Goal: Transaction & Acquisition: Purchase product/service

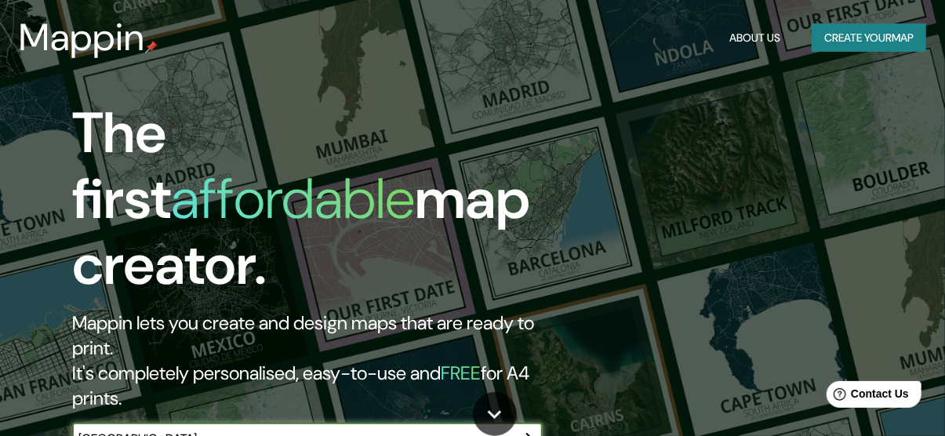
type input "[GEOGRAPHIC_DATA]"
click at [518, 430] on icon "button" at bounding box center [527, 439] width 19 height 19
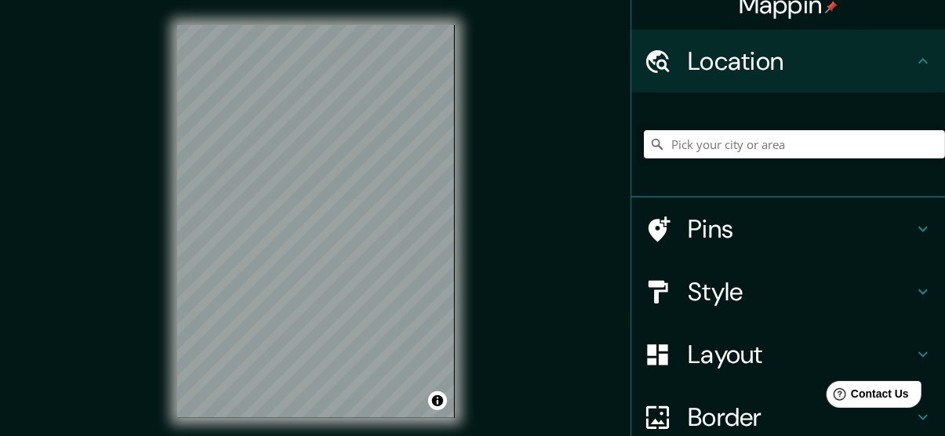
scroll to position [23, 0]
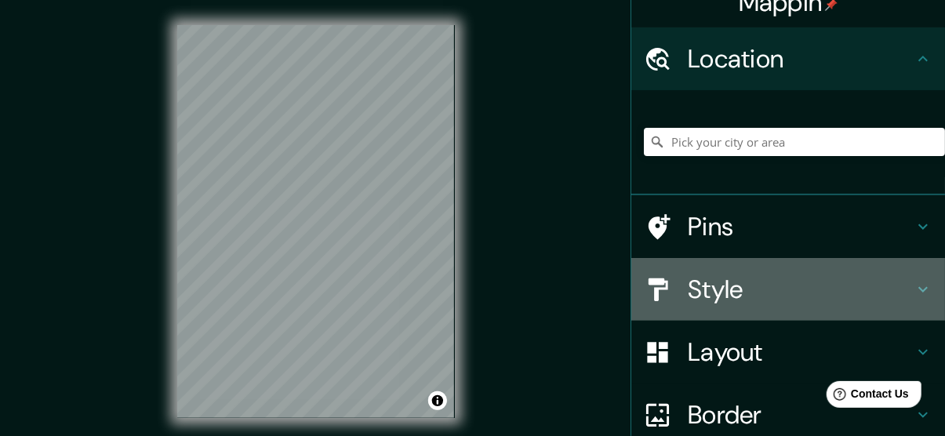
click at [918, 289] on icon at bounding box center [922, 289] width 9 height 5
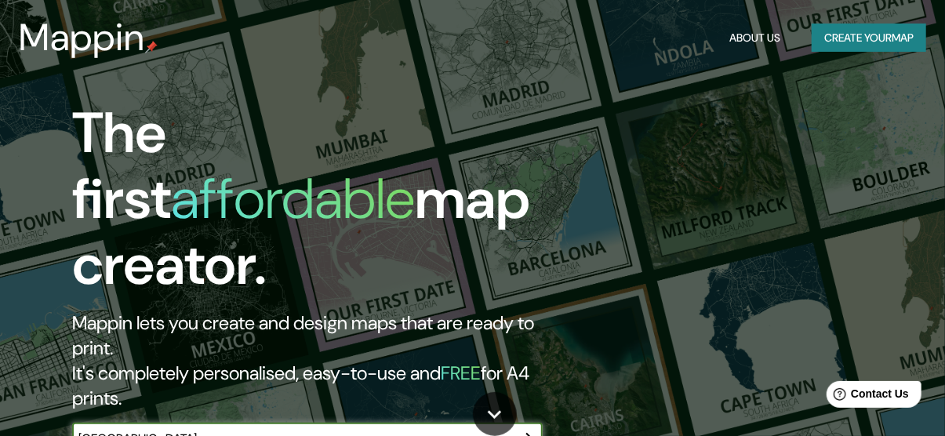
type input "[GEOGRAPHIC_DATA]"
click at [523, 433] on icon "button" at bounding box center [527, 439] width 13 height 13
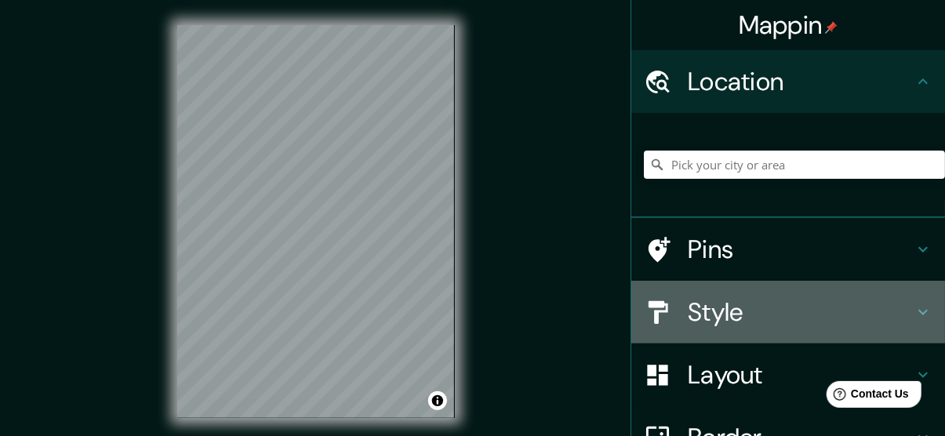
click at [910, 299] on div "Style" at bounding box center [788, 312] width 314 height 63
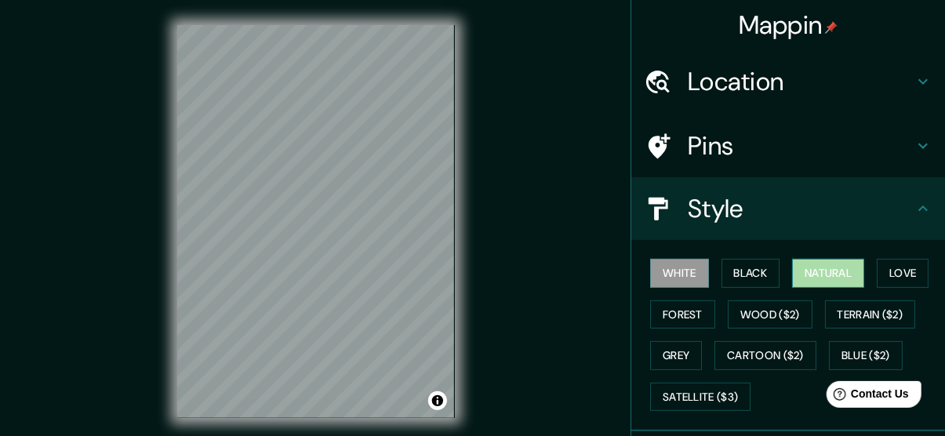
click at [813, 274] on button "Natural" at bounding box center [828, 273] width 72 height 29
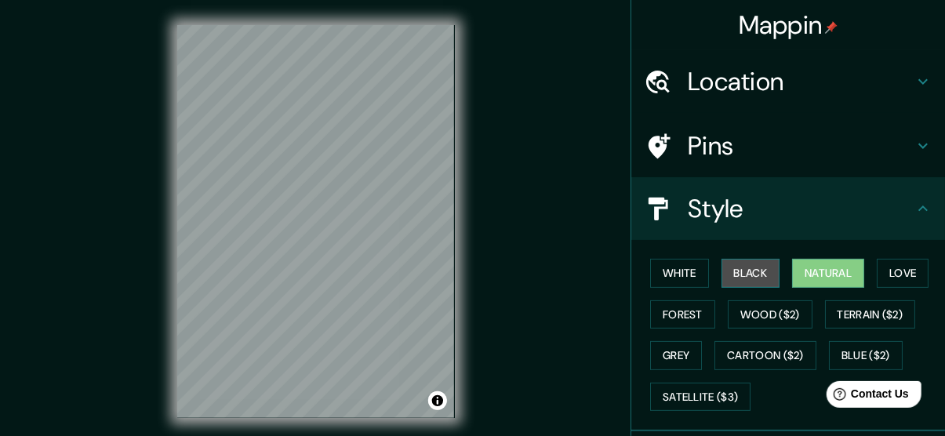
click at [752, 266] on button "Black" at bounding box center [750, 273] width 59 height 29
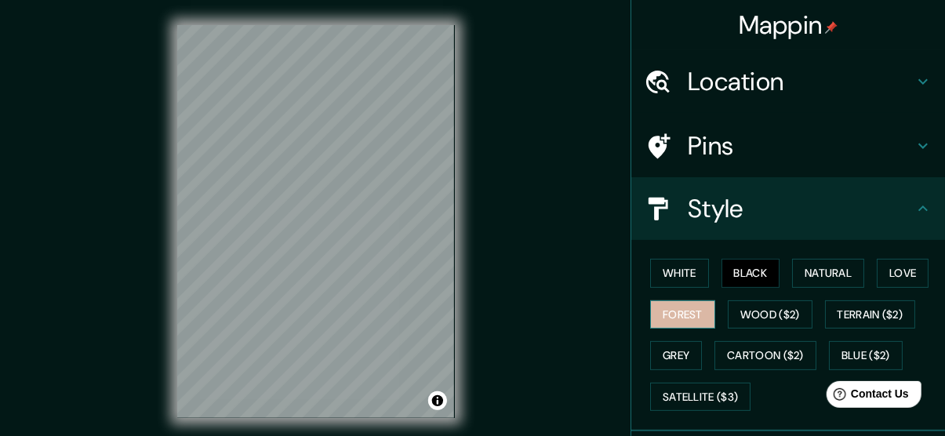
click at [667, 314] on button "Forest" at bounding box center [682, 314] width 65 height 29
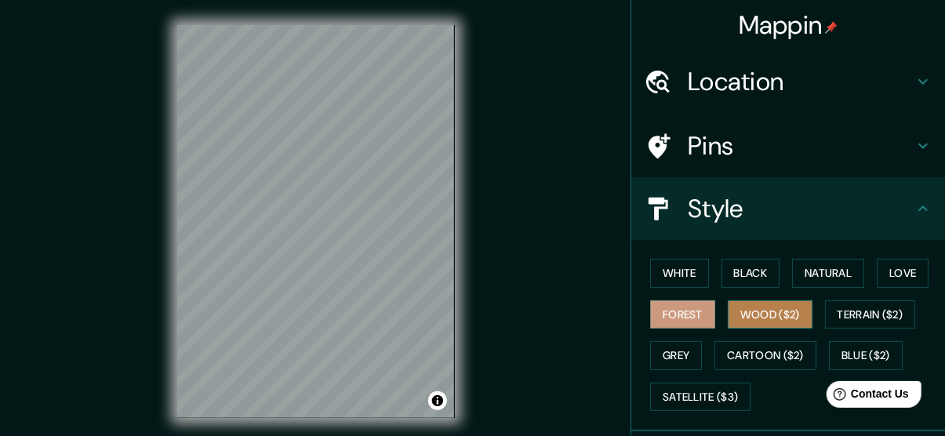
click at [742, 318] on button "Wood ($2)" at bounding box center [770, 314] width 85 height 29
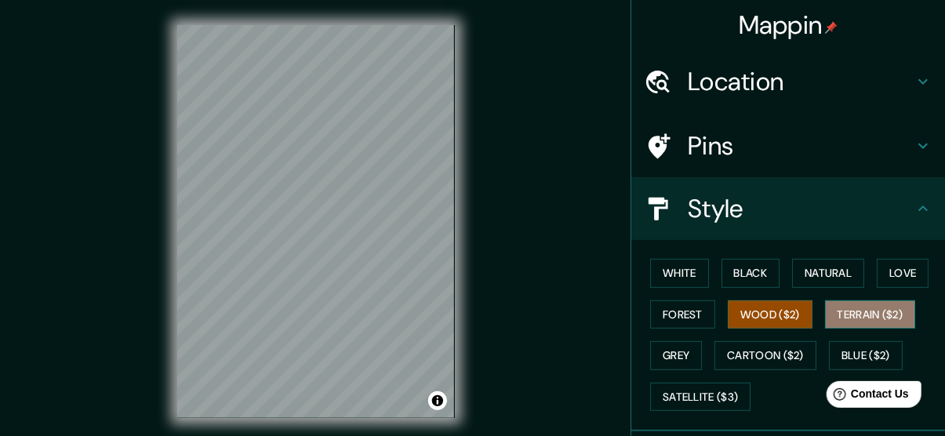
click at [849, 310] on button "Terrain ($2)" at bounding box center [870, 314] width 91 height 29
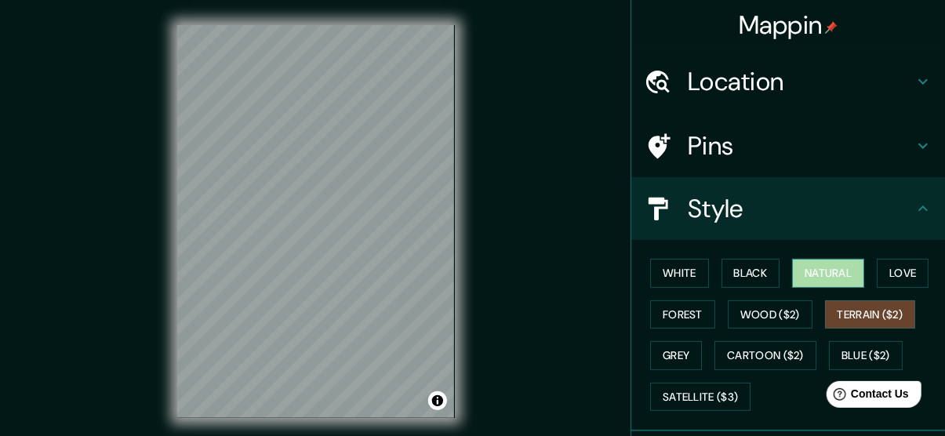
click at [818, 278] on button "Natural" at bounding box center [828, 273] width 72 height 29
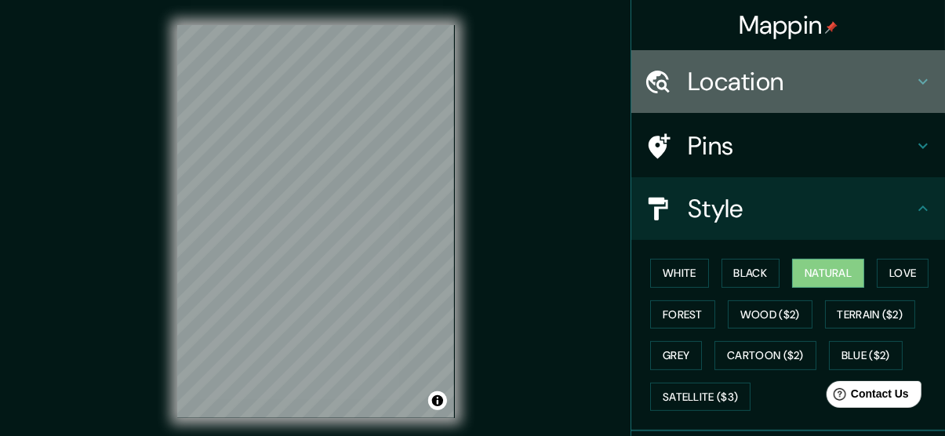
click at [914, 86] on icon at bounding box center [923, 81] width 19 height 19
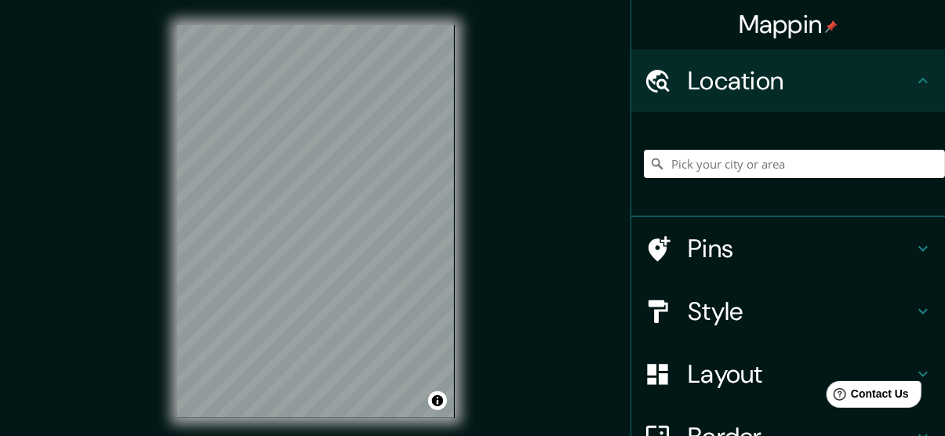
scroll to position [5, 0]
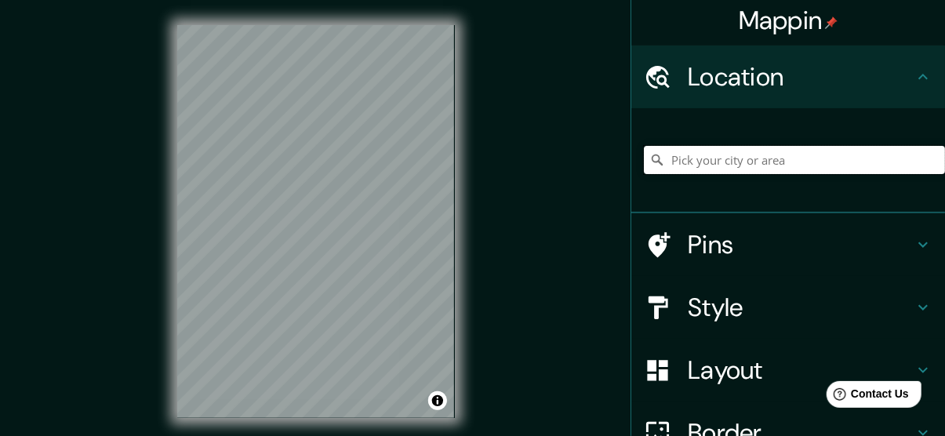
click at [784, 154] on input "Pick your city or area" at bounding box center [794, 160] width 301 height 28
click at [753, 170] on input "Tabasco, [GEOGRAPHIC_DATA]" at bounding box center [794, 160] width 301 height 28
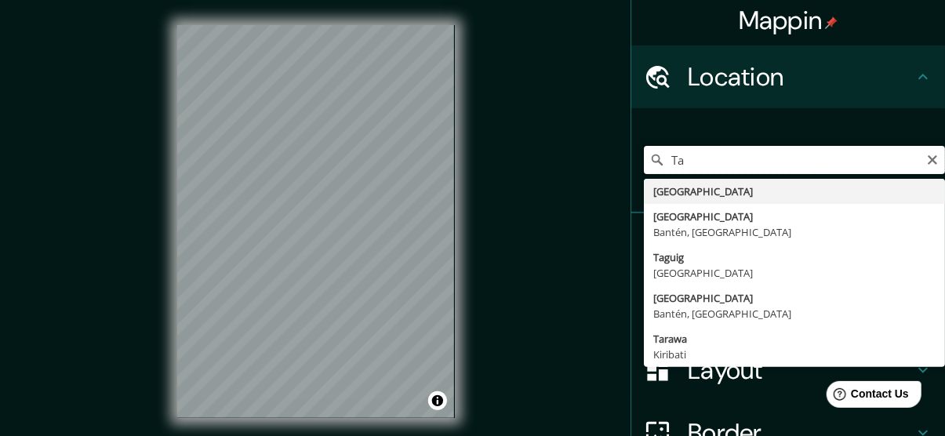
type input "T"
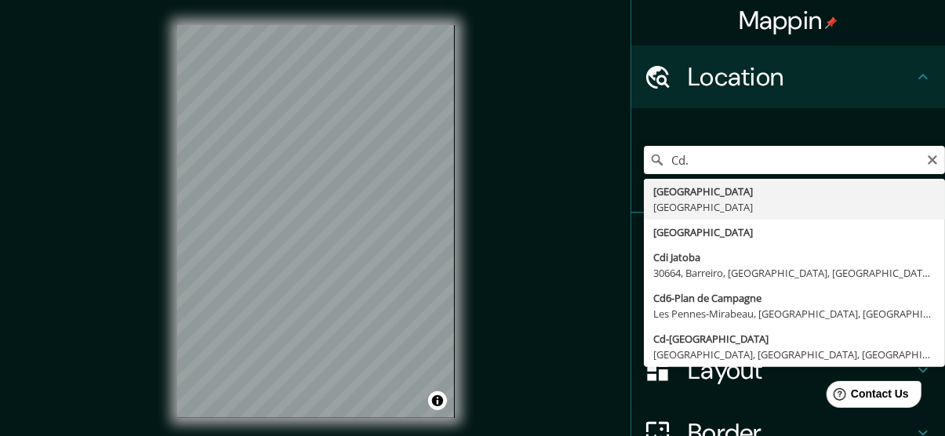
type input "[GEOGRAPHIC_DATA], [GEOGRAPHIC_DATA]"
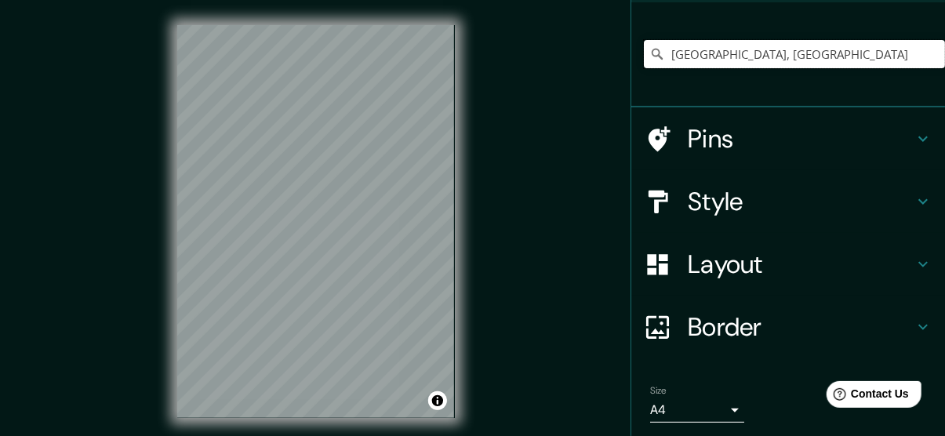
scroll to position [111, 0]
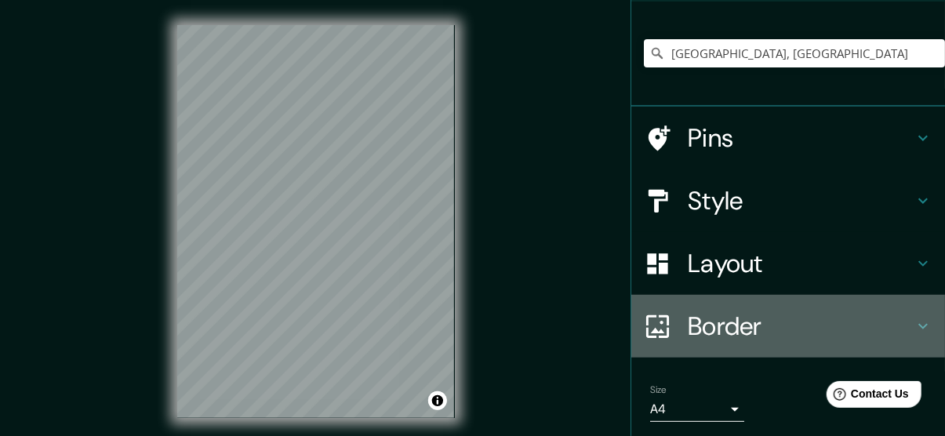
click at [914, 323] on icon at bounding box center [923, 326] width 19 height 19
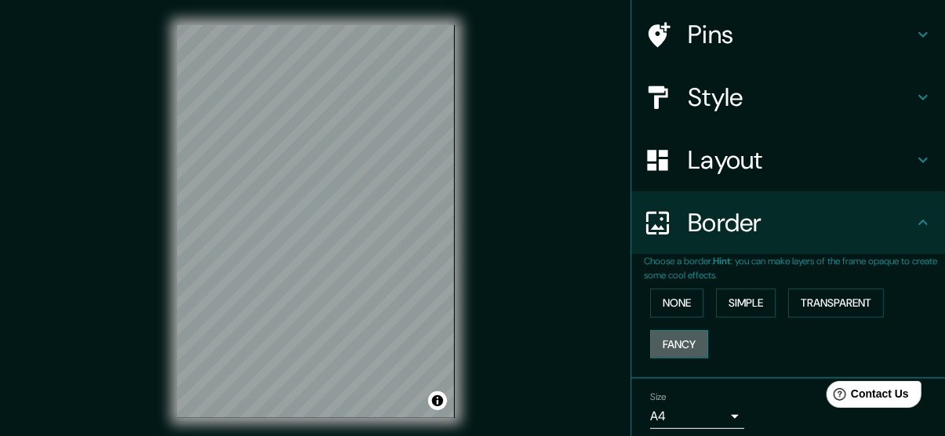
click at [674, 336] on button "Fancy" at bounding box center [679, 344] width 58 height 29
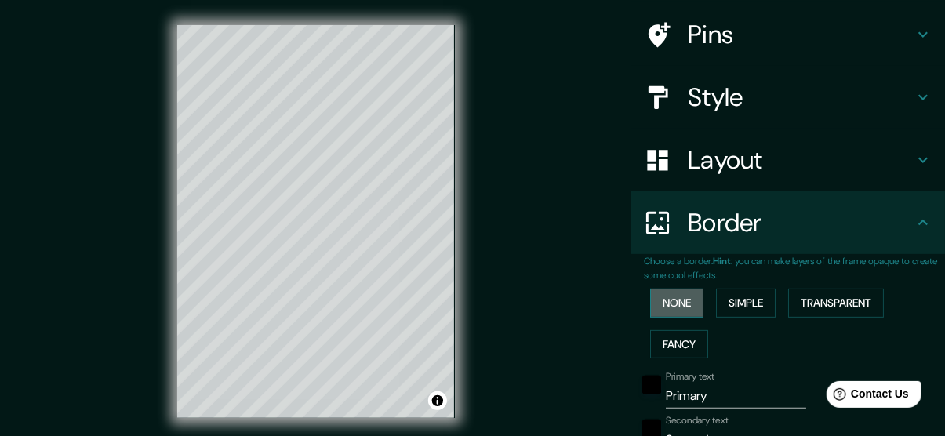
click at [674, 307] on button "None" at bounding box center [676, 303] width 53 height 29
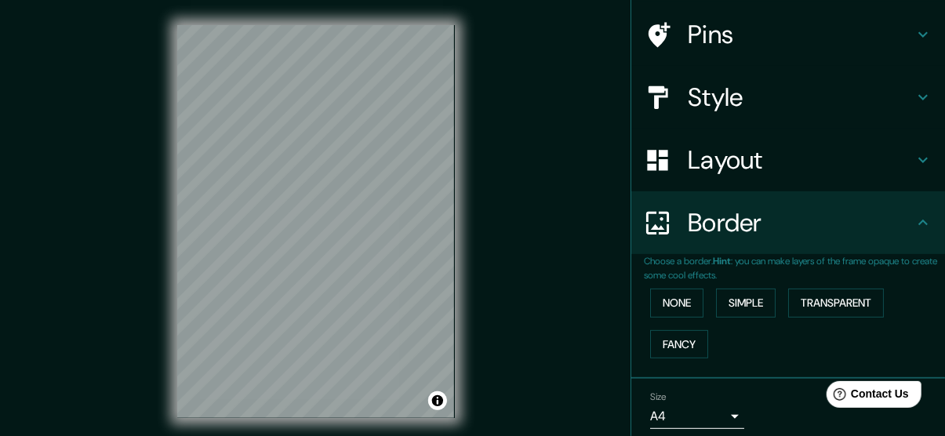
scroll to position [169, 0]
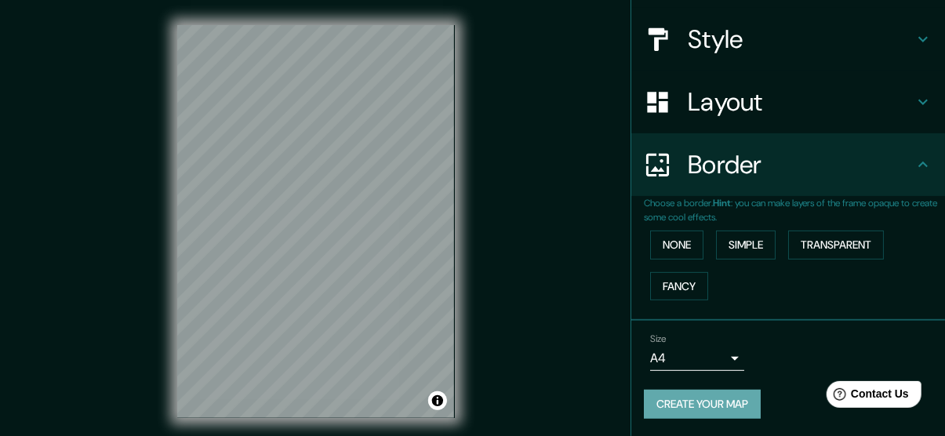
click at [692, 405] on button "Create your map" at bounding box center [702, 404] width 117 height 29
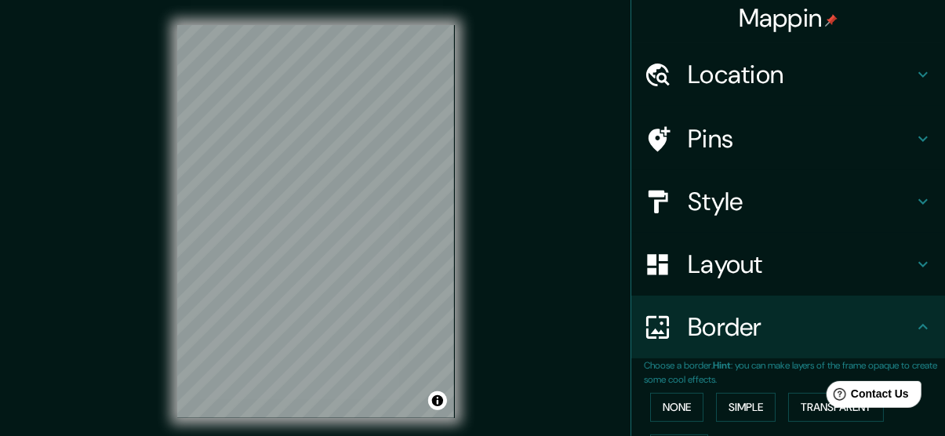
click at [914, 133] on icon at bounding box center [923, 138] width 19 height 19
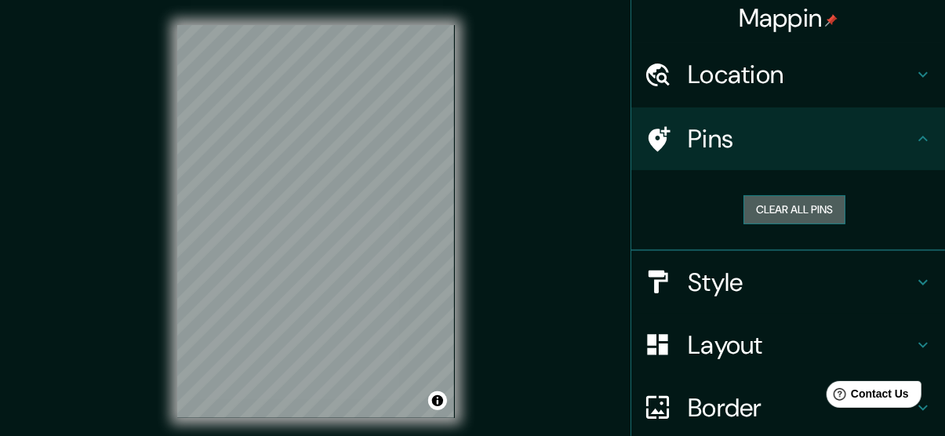
click at [792, 202] on button "Clear all pins" at bounding box center [794, 209] width 102 height 29
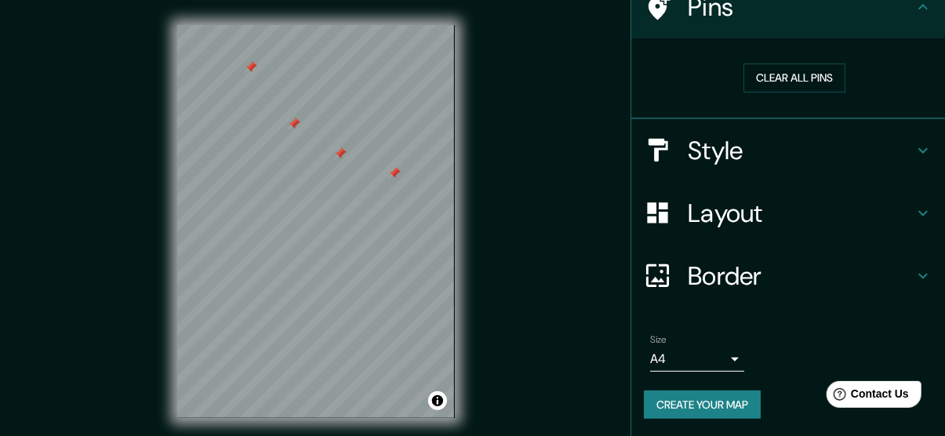
scroll to position [31, 0]
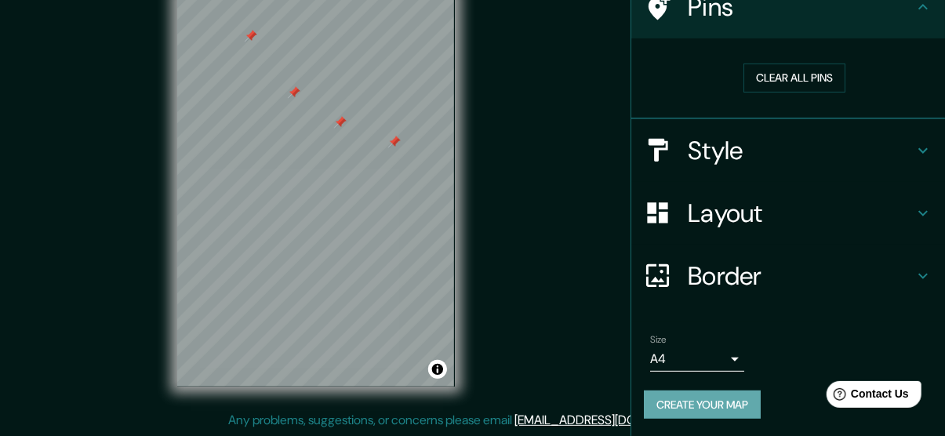
click at [659, 407] on button "Create your map" at bounding box center [702, 405] width 117 height 29
click at [659, 407] on div "Create your map" at bounding box center [788, 405] width 289 height 29
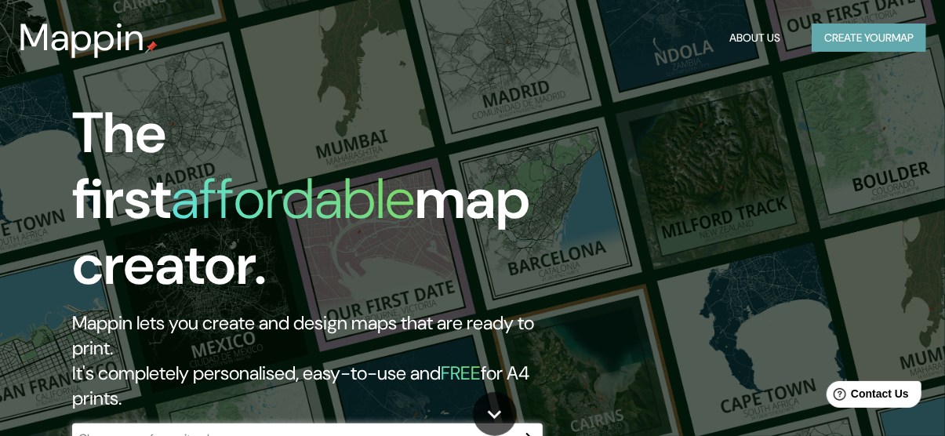
click at [860, 31] on button "Create your map" at bounding box center [869, 38] width 114 height 29
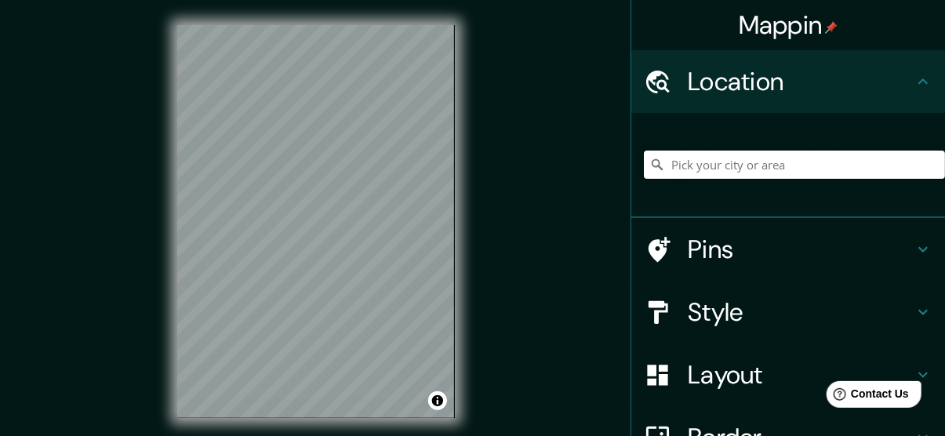
click at [771, 173] on input "Pick your city or area" at bounding box center [794, 165] width 301 height 28
type input "Mexico Street, Edna, Texas 77957, Estados Unidos"
click at [926, 168] on icon "Clear" at bounding box center [932, 164] width 13 height 13
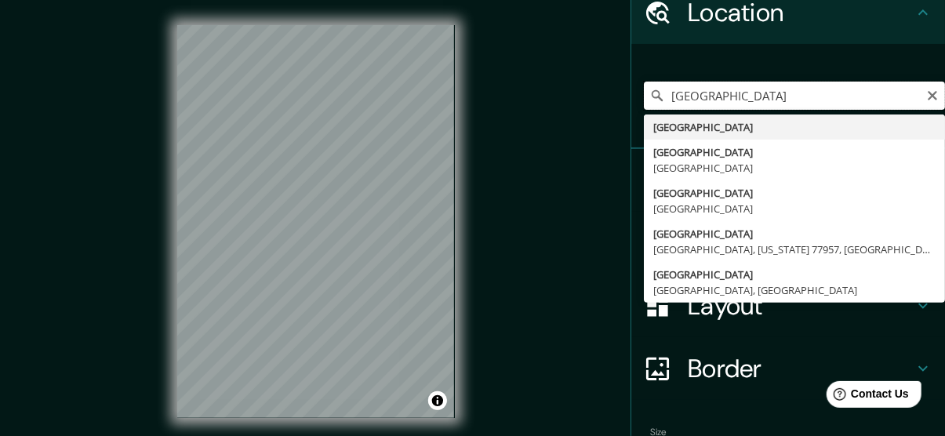
scroll to position [68, 0]
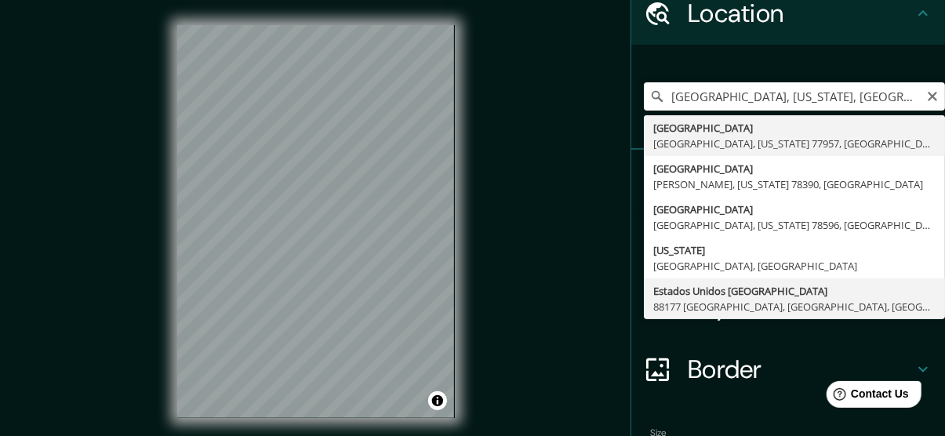
type input "Estados Unidos De América, 88177 Nuevo Laredo, Tamaulipas, México"
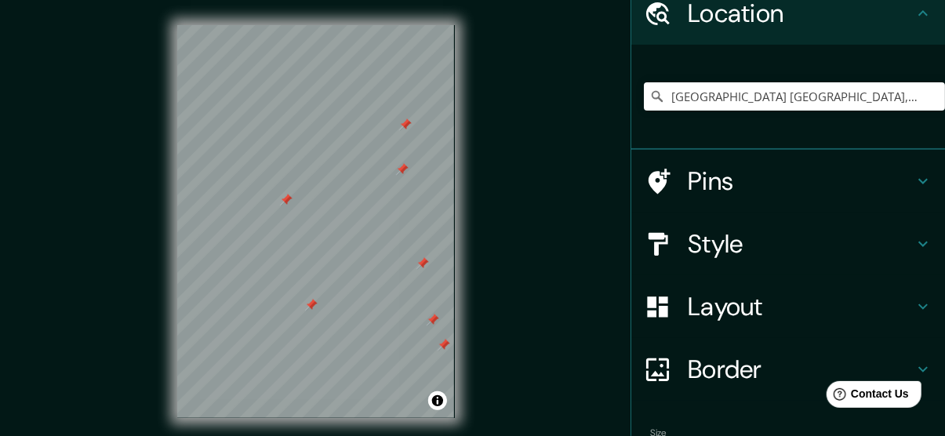
click at [405, 126] on div at bounding box center [405, 124] width 13 height 13
click at [285, 201] on div at bounding box center [286, 200] width 13 height 13
click at [313, 304] on div at bounding box center [311, 305] width 13 height 13
drag, startPoint x: 436, startPoint y: 325, endPoint x: 426, endPoint y: 258, distance: 68.2
click at [426, 257] on div at bounding box center [422, 251] width 13 height 13
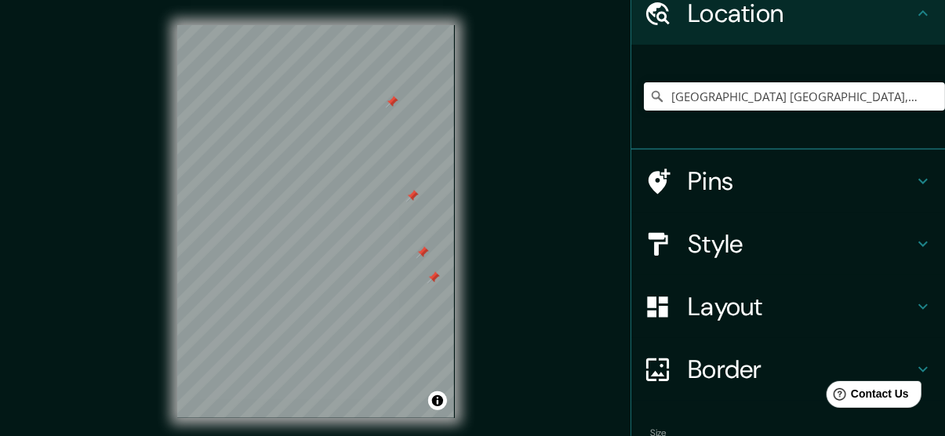
click at [423, 251] on div at bounding box center [422, 252] width 13 height 13
click at [434, 276] on div at bounding box center [433, 277] width 13 height 13
click at [417, 435] on html "Mappin Location Estados Unidos De América, 88177 Nuevo Laredo, Tamaulipas, Méxi…" at bounding box center [472, 218] width 945 height 436
click at [424, 435] on html "Mappin Location Estados Unidos De América, 88177 Nuevo Laredo, Tamaulipas, Méxi…" at bounding box center [472, 218] width 945 height 436
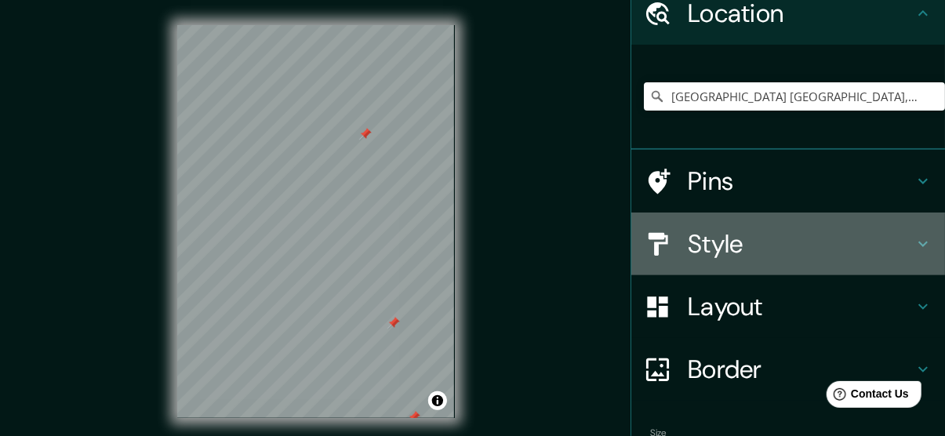
click at [914, 241] on icon at bounding box center [923, 243] width 19 height 19
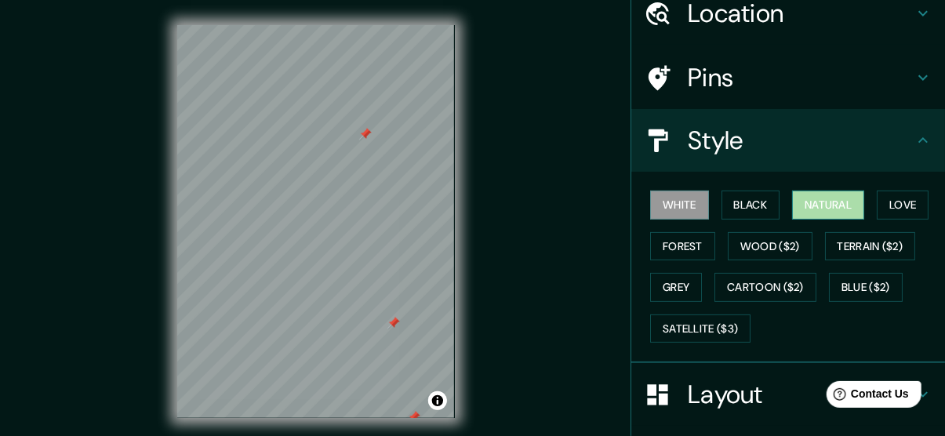
click at [821, 206] on button "Natural" at bounding box center [828, 205] width 72 height 29
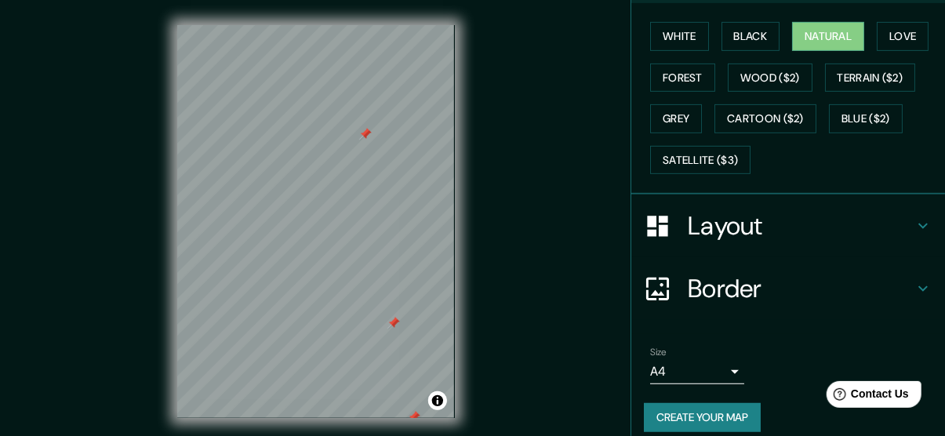
scroll to position [249, 0]
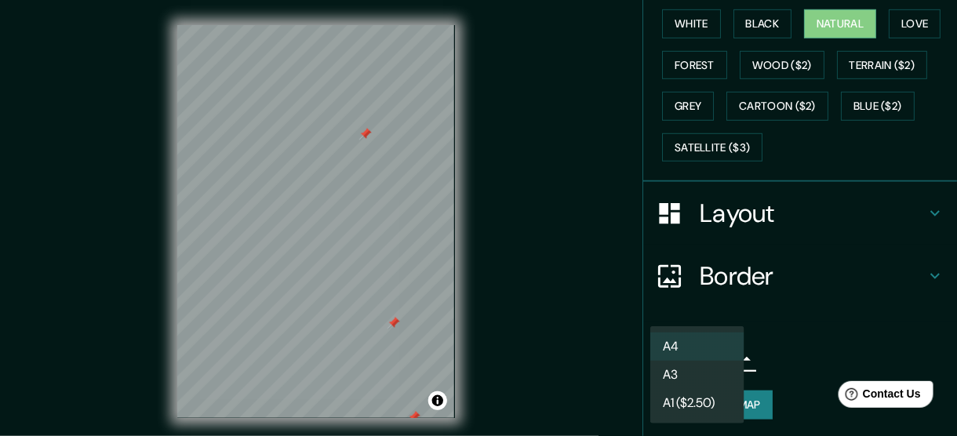
click at [718, 356] on body "Mappin Location Estados Unidos De América, 88177 Nuevo Laredo, Tamaulipas, Méxi…" at bounding box center [478, 218] width 957 height 436
click at [679, 354] on li "A4" at bounding box center [697, 346] width 94 height 28
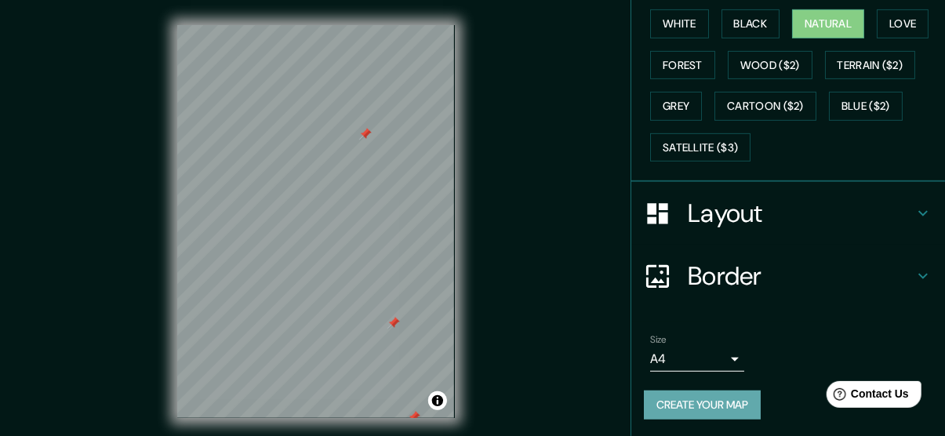
click at [686, 405] on button "Create your map" at bounding box center [702, 405] width 117 height 29
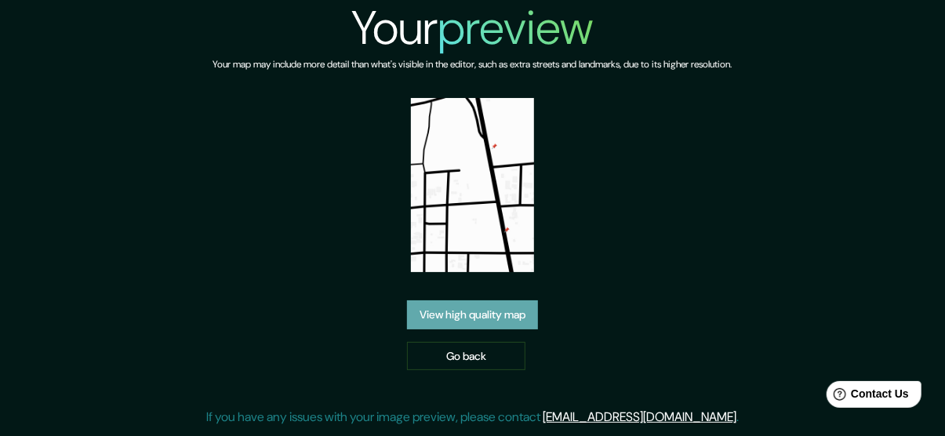
click at [431, 304] on link "View high quality map" at bounding box center [472, 314] width 131 height 29
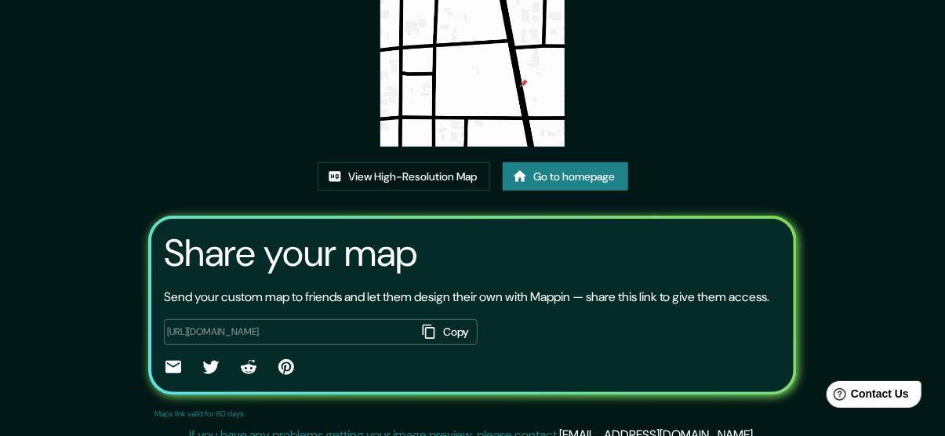
scroll to position [185, 0]
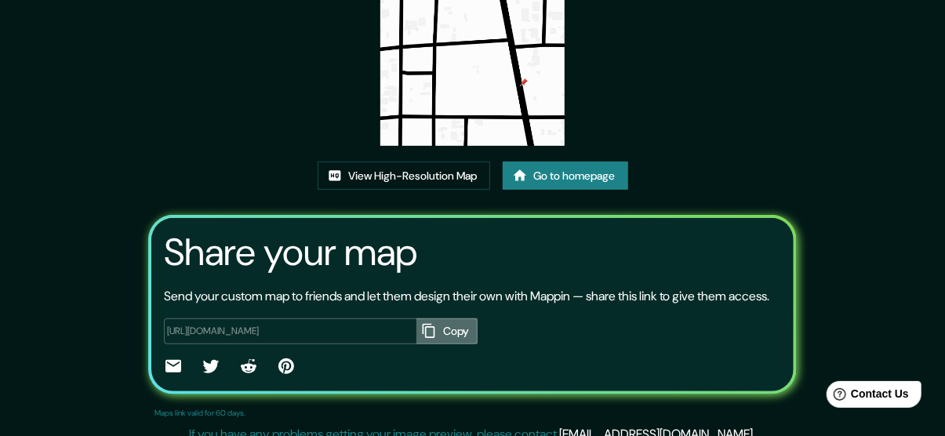
click at [446, 344] on button "Copy" at bounding box center [446, 331] width 61 height 26
